Goal: Information Seeking & Learning: Learn about a topic

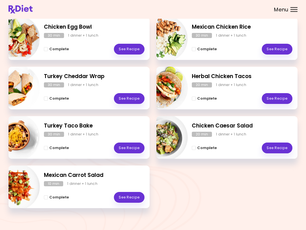
scroll to position [90, 0]
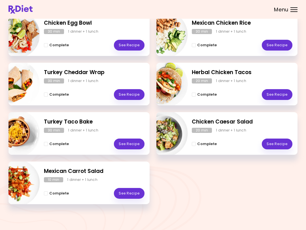
click at [129, 189] on link "See Recipe" at bounding box center [129, 193] width 31 height 11
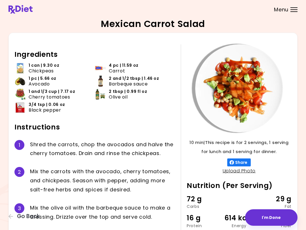
click at [20, 215] on span "Go Back" at bounding box center [28, 216] width 23 height 6
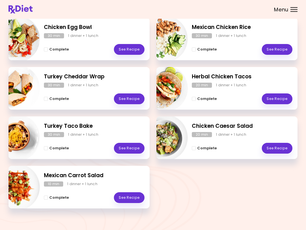
scroll to position [88, 0]
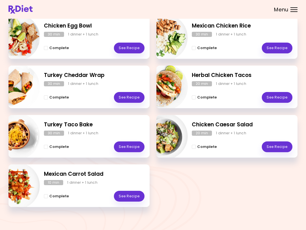
click at [132, 147] on link "See Recipe" at bounding box center [129, 146] width 31 height 11
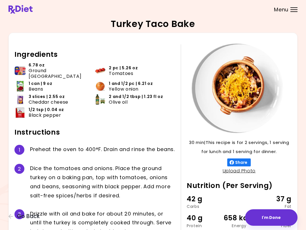
click at [14, 217] on button "Go Back" at bounding box center [26, 216] width 34 height 6
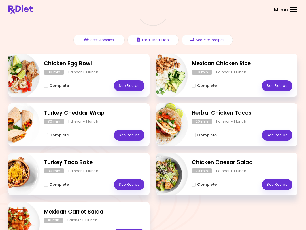
scroll to position [51, 0]
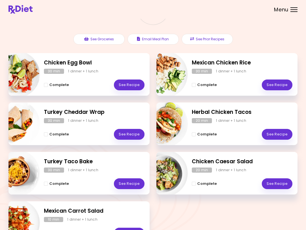
click at [271, 186] on link "See Recipe" at bounding box center [277, 183] width 31 height 11
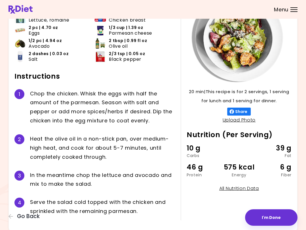
scroll to position [69, 0]
